Goal: Task Accomplishment & Management: Manage account settings

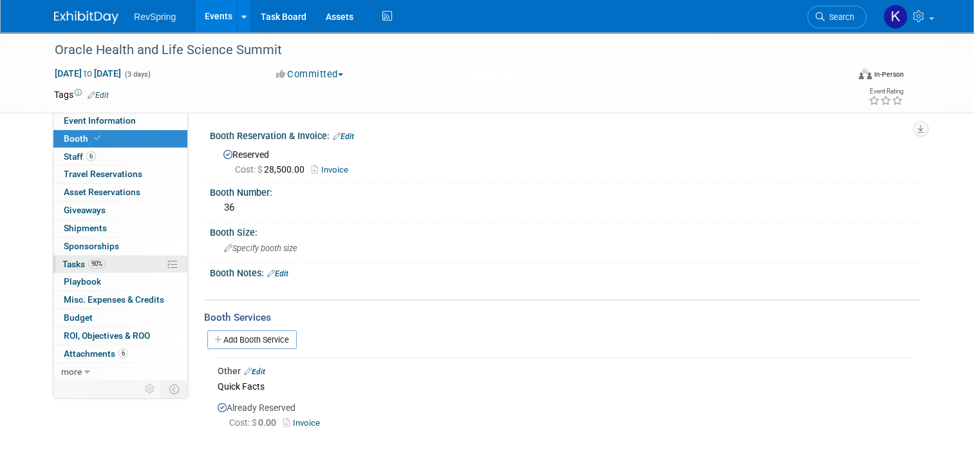
click at [111, 258] on link "90% Tasks 90%" at bounding box center [120, 264] width 134 height 17
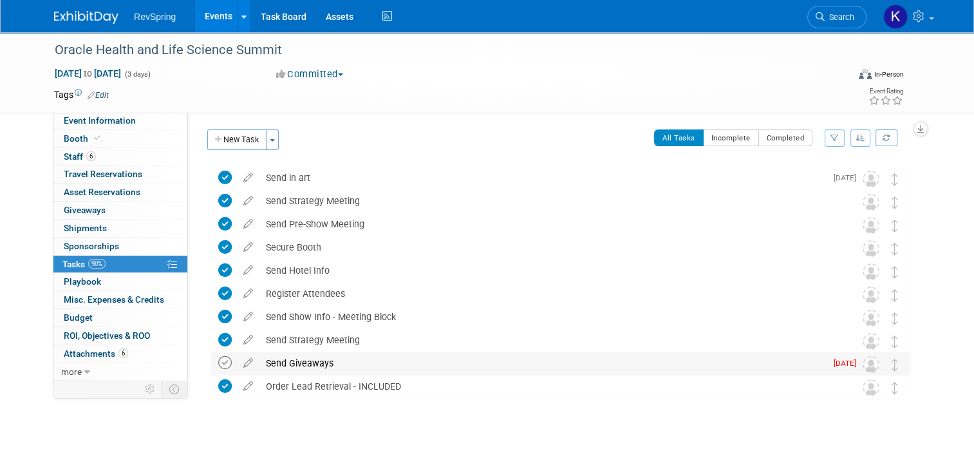
click at [218, 359] on icon at bounding box center [225, 363] width 14 height 14
click at [209, 20] on link "Events" at bounding box center [218, 16] width 47 height 32
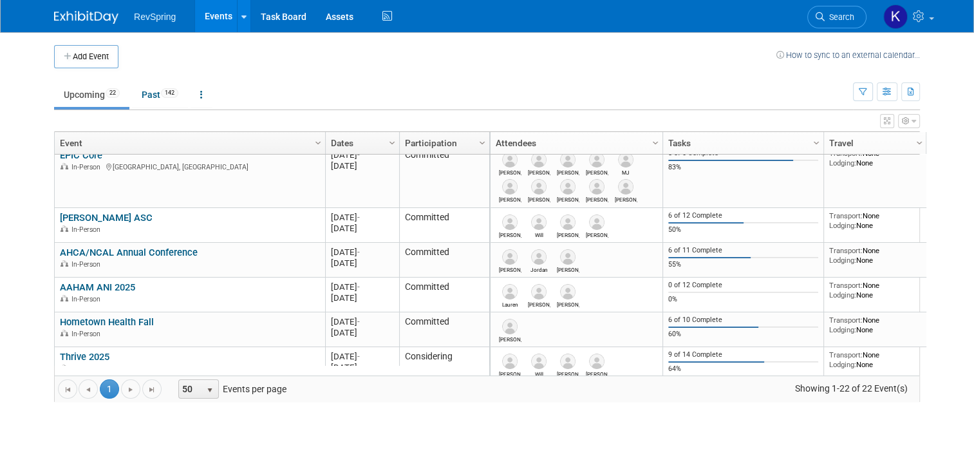
scroll to position [439, 0]
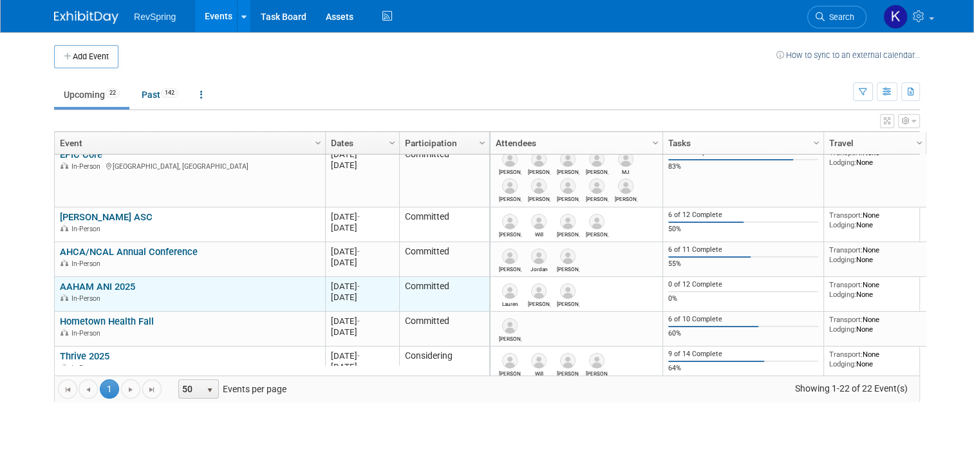
click at [119, 285] on link "AAHAM ANI 2025" at bounding box center [97, 287] width 75 height 12
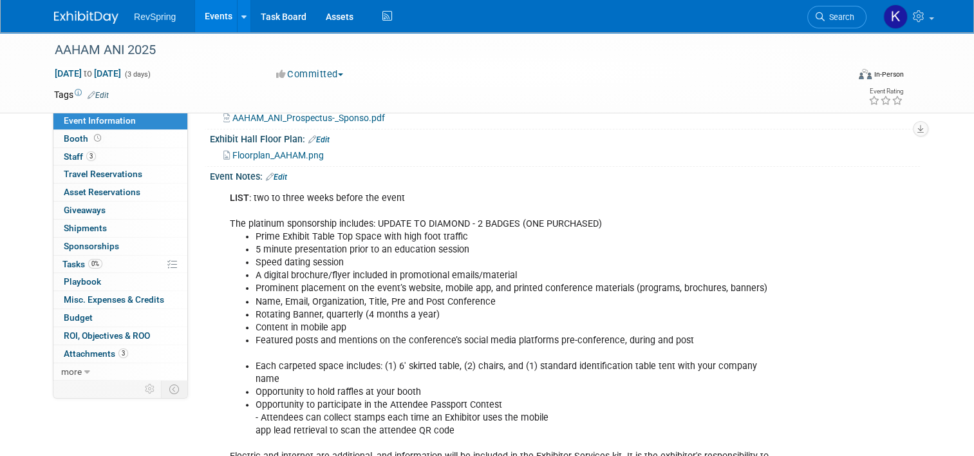
scroll to position [314, 0]
click at [106, 317] on link "Budget" at bounding box center [120, 317] width 134 height 17
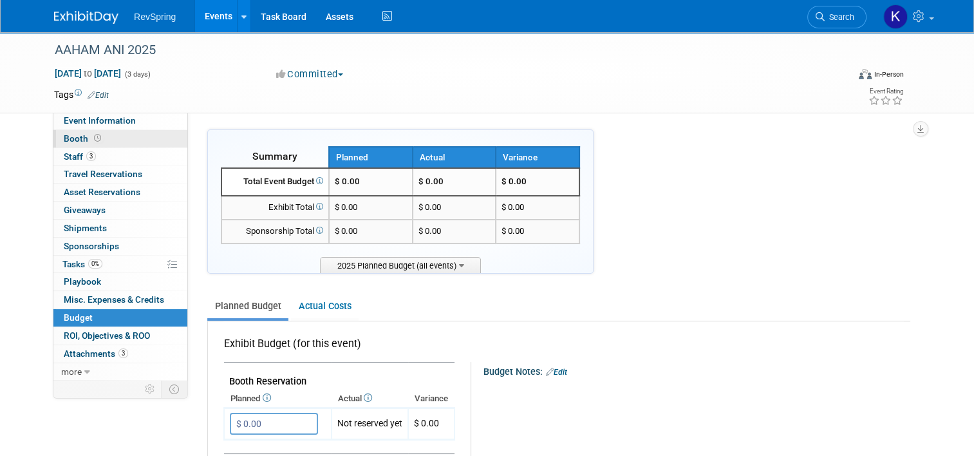
click at [95, 136] on link "Booth" at bounding box center [120, 138] width 134 height 17
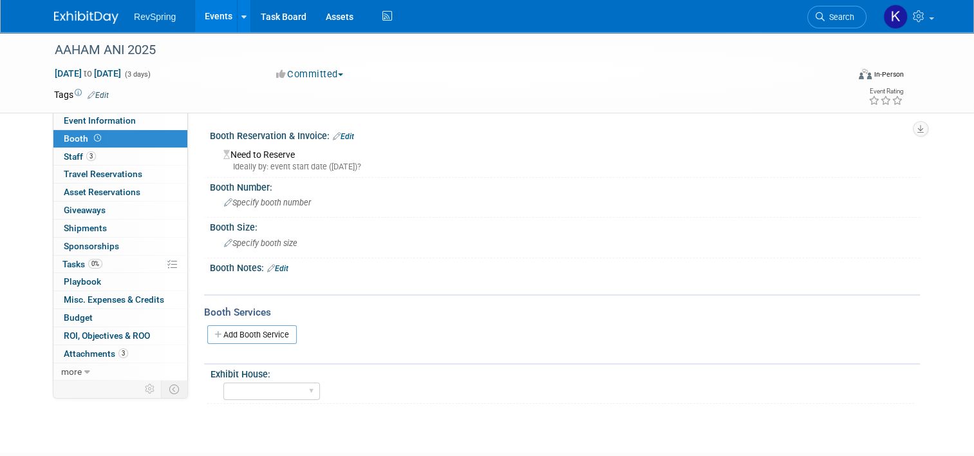
click at [340, 129] on div "Booth Reservation & Invoice: Edit" at bounding box center [565, 134] width 710 height 17
click at [342, 132] on link "Edit" at bounding box center [343, 136] width 21 height 9
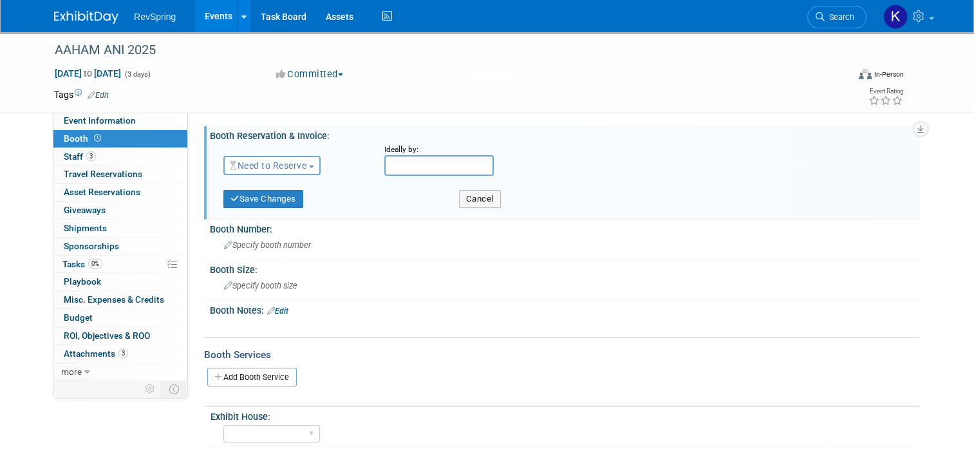
click at [299, 167] on span "Need to Reserve" at bounding box center [268, 165] width 77 height 10
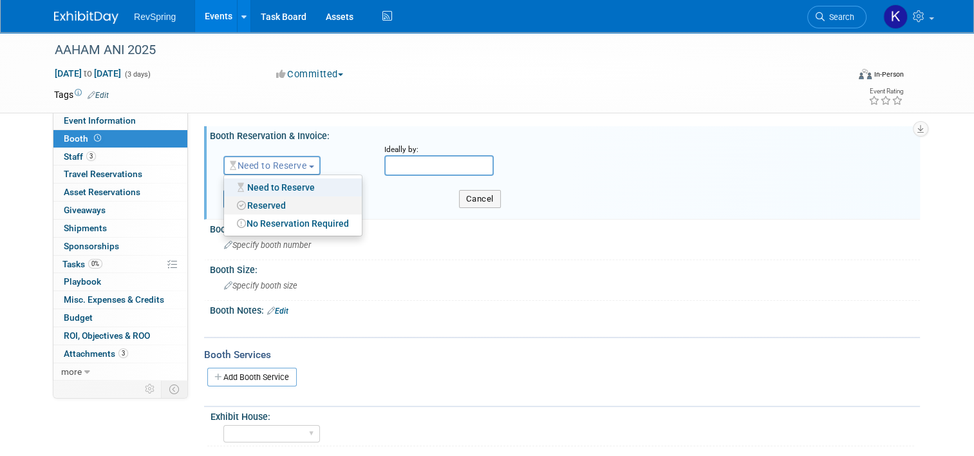
click at [294, 204] on link "Reserved" at bounding box center [293, 205] width 138 height 18
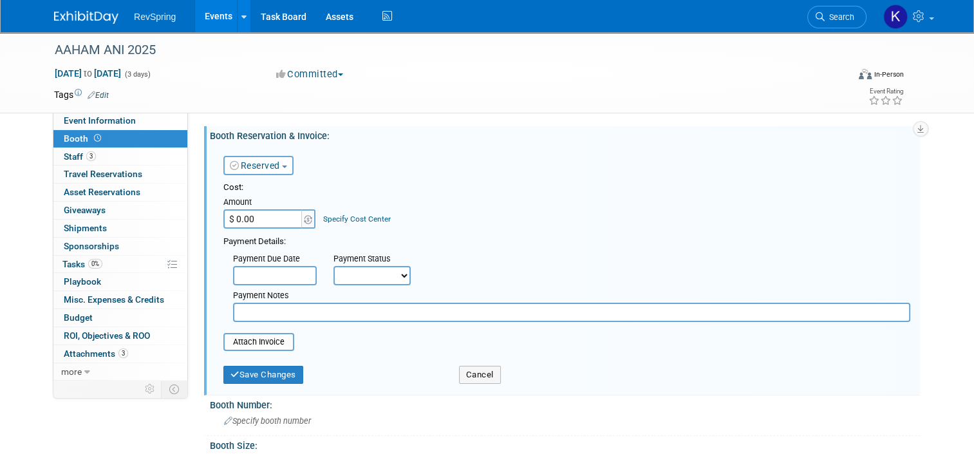
click at [282, 217] on input "$ 0.00" at bounding box center [263, 218] width 81 height 19
type input "$ 4,000.00"
click at [264, 337] on input "file" at bounding box center [216, 341] width 153 height 15
click at [255, 350] on form "Reserved Need to Reserve Reserved No Reservation Required Ideally by: Cost: Amo…" at bounding box center [566, 267] width 687 height 246
click at [251, 345] on input "file" at bounding box center [216, 341] width 153 height 15
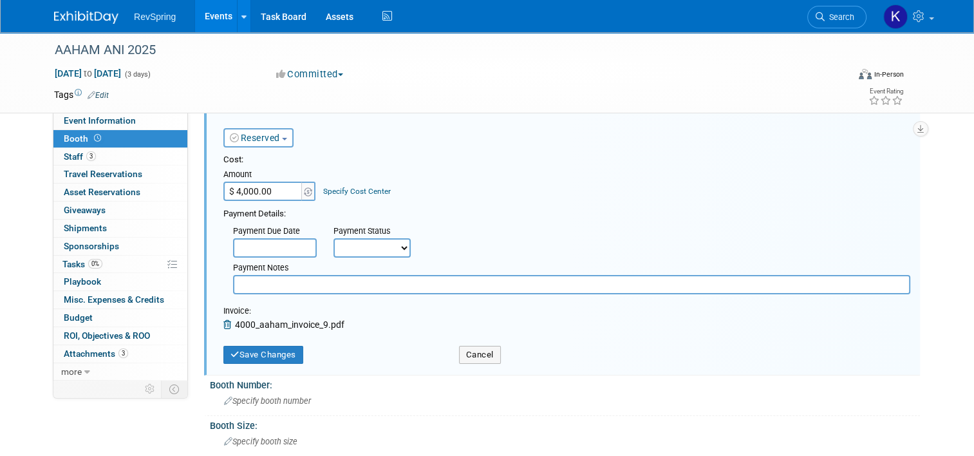
scroll to position [28, 0]
click at [237, 350] on button "Save Changes" at bounding box center [263, 354] width 80 height 18
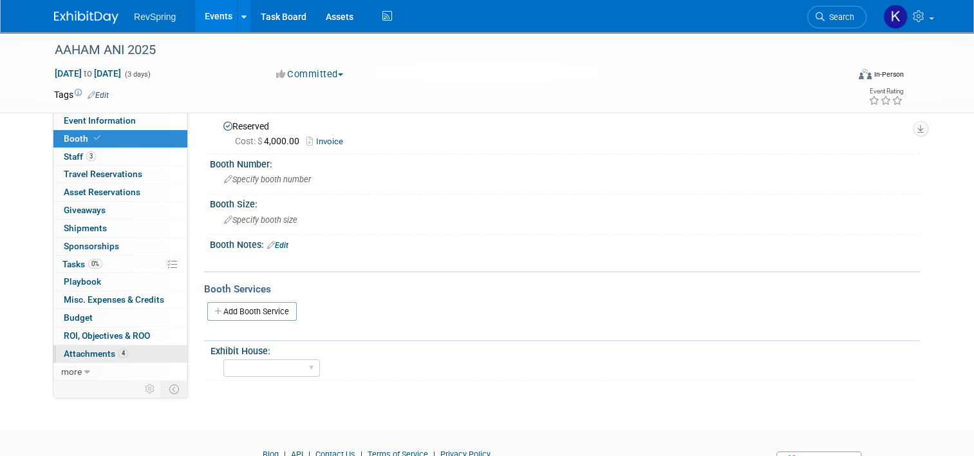
click at [127, 354] on link "4 Attachments 4" at bounding box center [120, 353] width 134 height 17
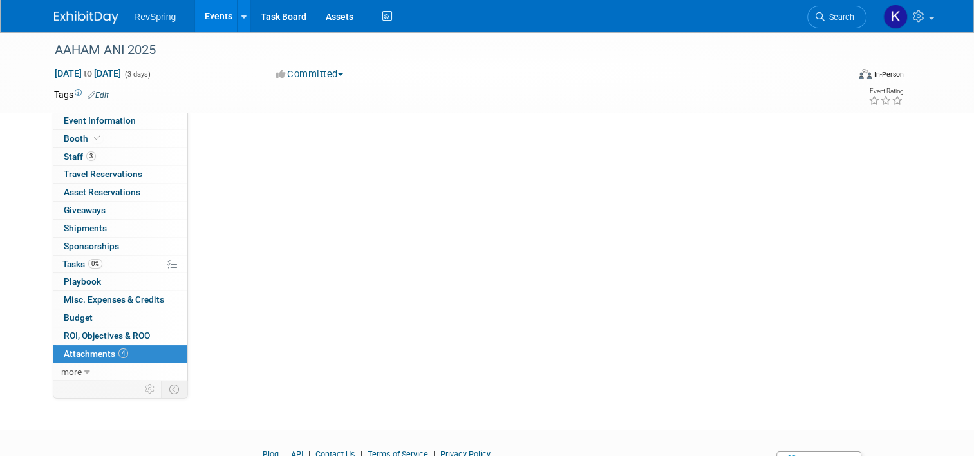
scroll to position [0, 0]
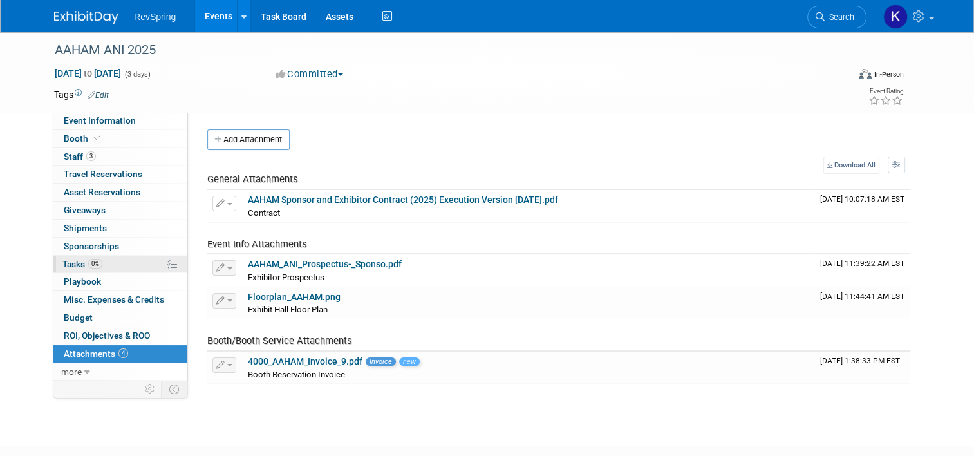
click at [116, 261] on link "0% Tasks 0%" at bounding box center [120, 264] width 134 height 17
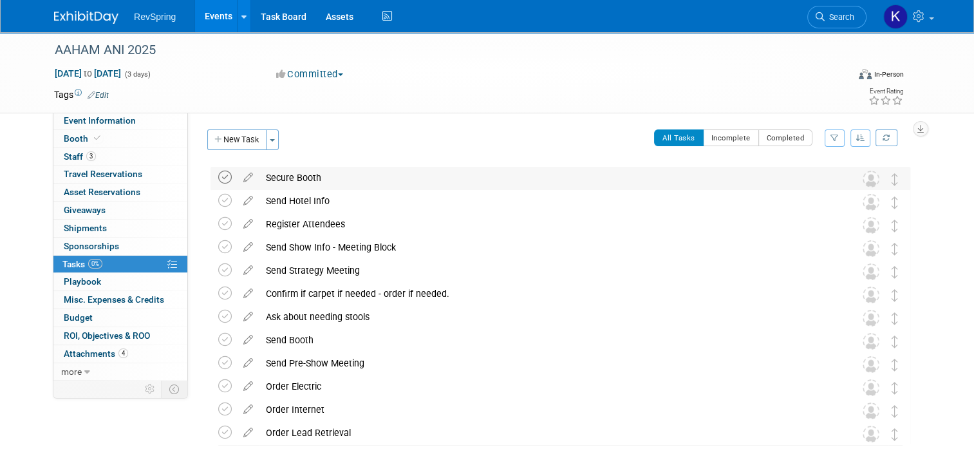
click at [218, 175] on icon at bounding box center [225, 178] width 14 height 14
